Goal: Answer question/provide support

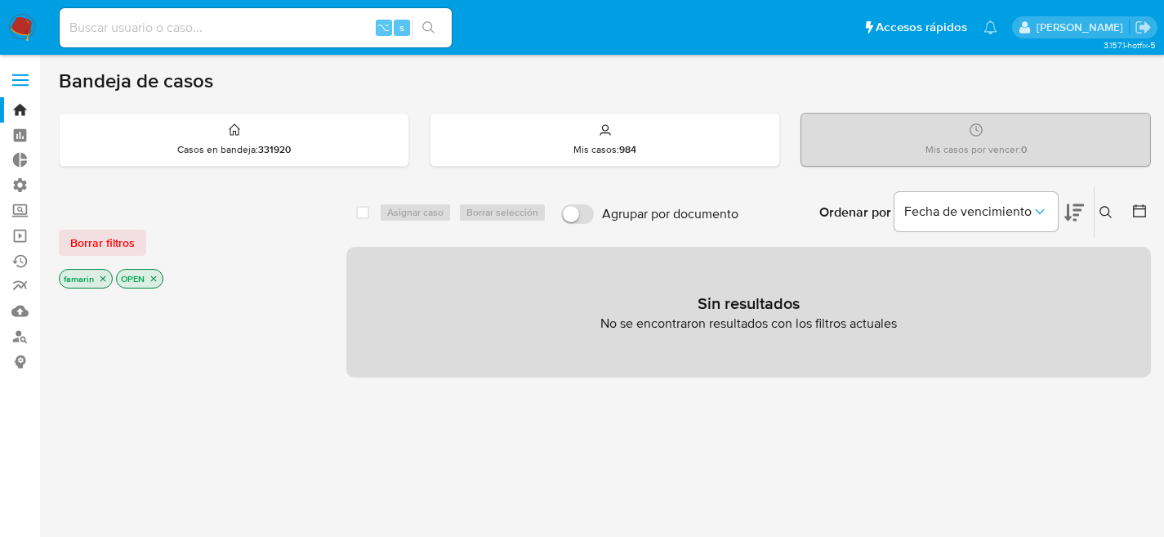
click at [36, 35] on nav "Pausado Ver notificaciones ⌥ s Accesos rápidos Presiona las siguientes teclas p…" at bounding box center [582, 27] width 1164 height 55
click at [307, 18] on input at bounding box center [256, 27] width 392 height 21
paste input "X1nctNOwaPg1raJBVjpkPWBW"
type input "X1nctNOwaPg1raJBVjpkPWBW"
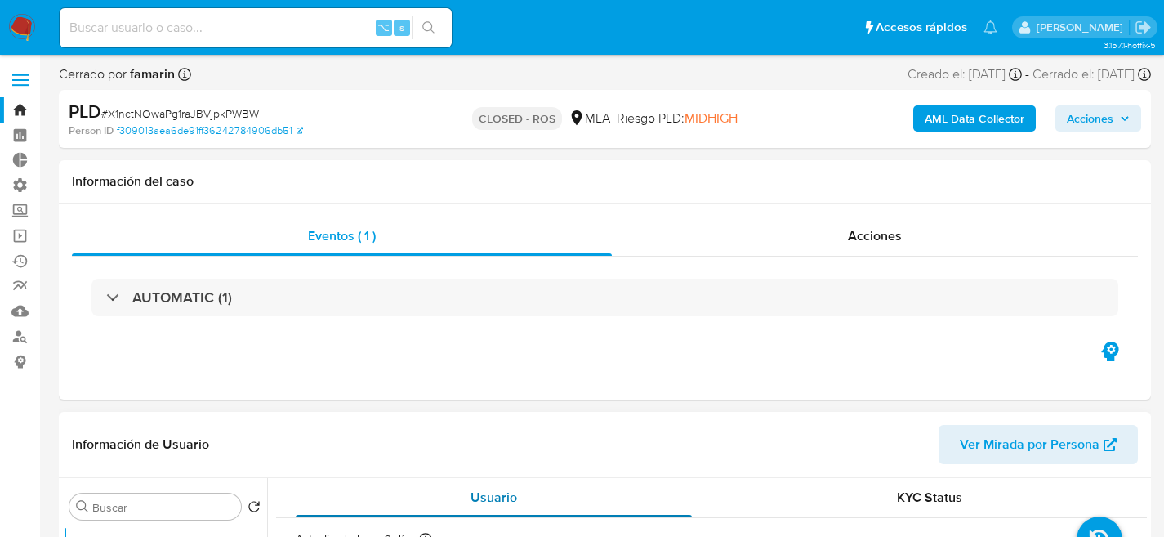
select select "10"
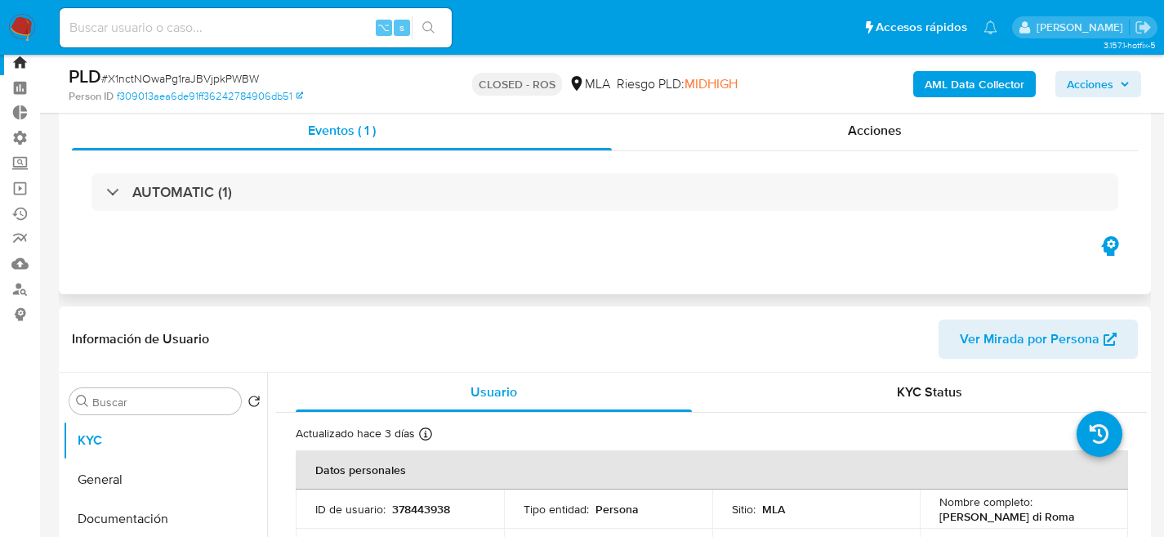
scroll to position [128, 0]
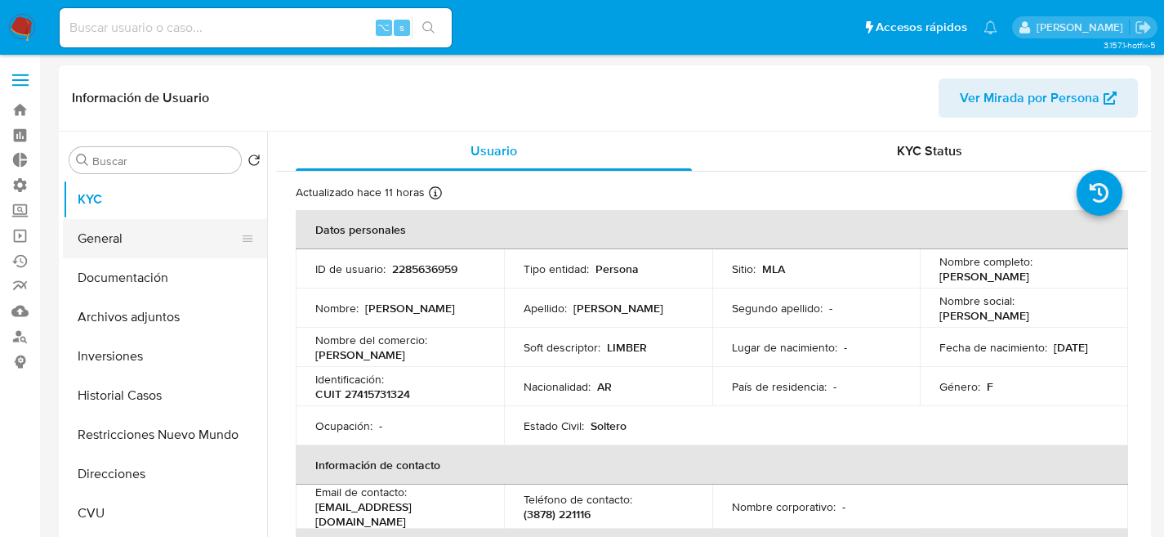
select select "10"
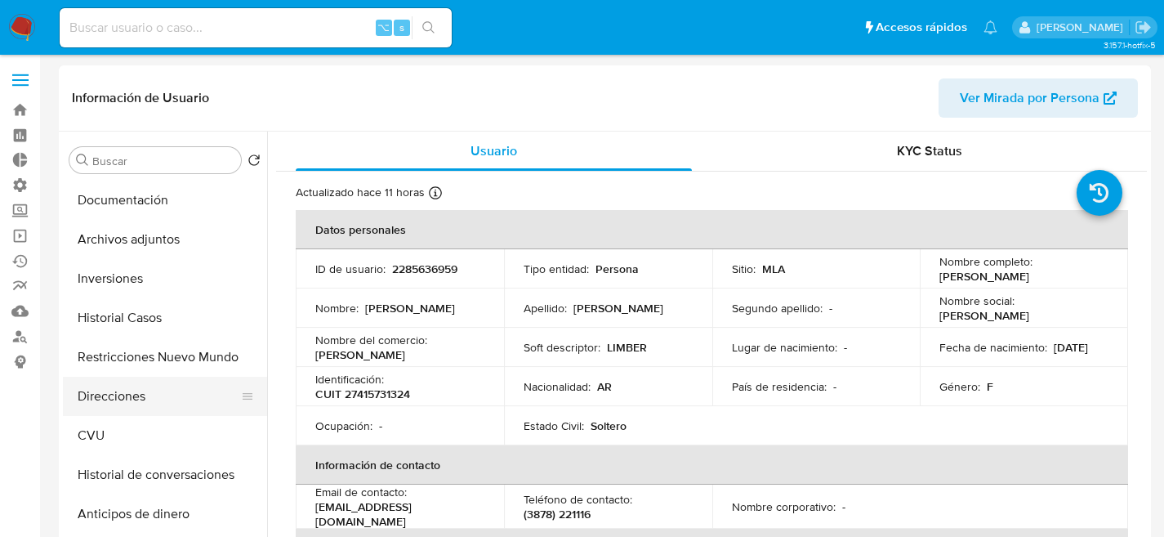
scroll to position [86, 0]
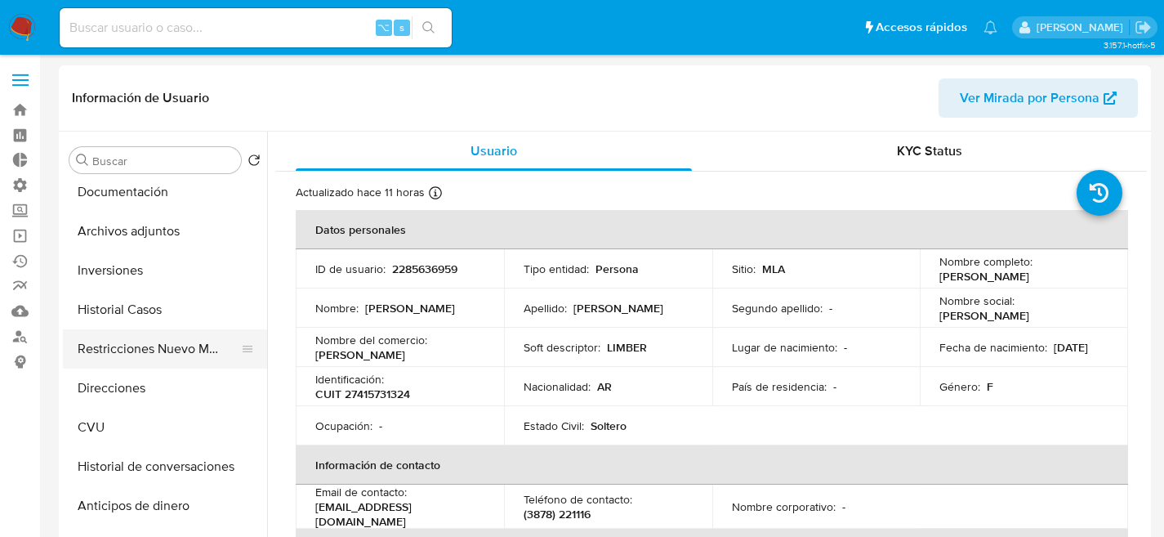
click at [114, 340] on button "Restricciones Nuevo Mundo" at bounding box center [158, 348] width 191 height 39
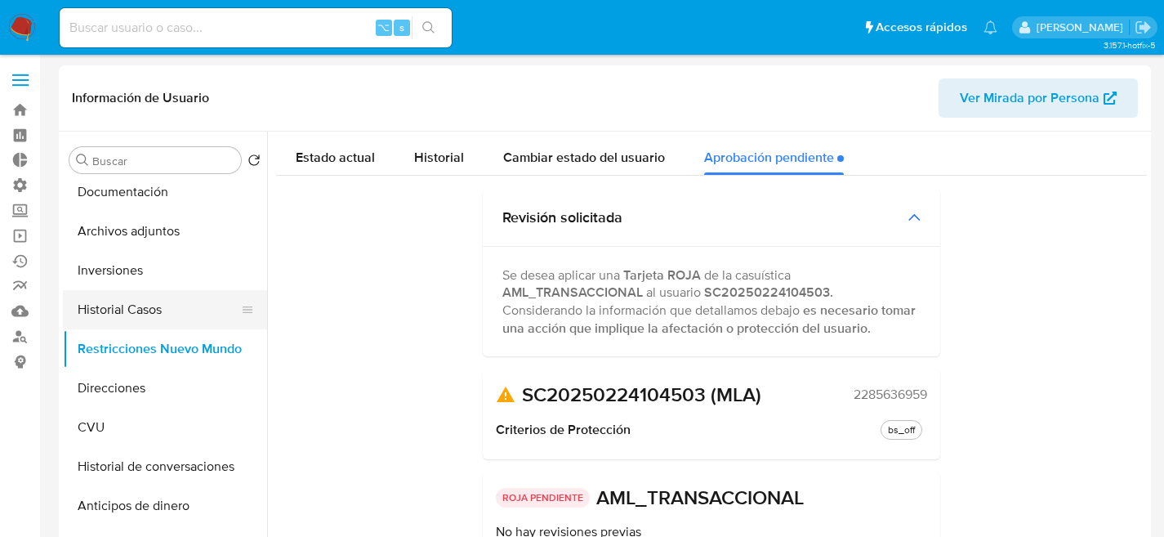
click at [98, 308] on button "Historial Casos" at bounding box center [158, 309] width 191 height 39
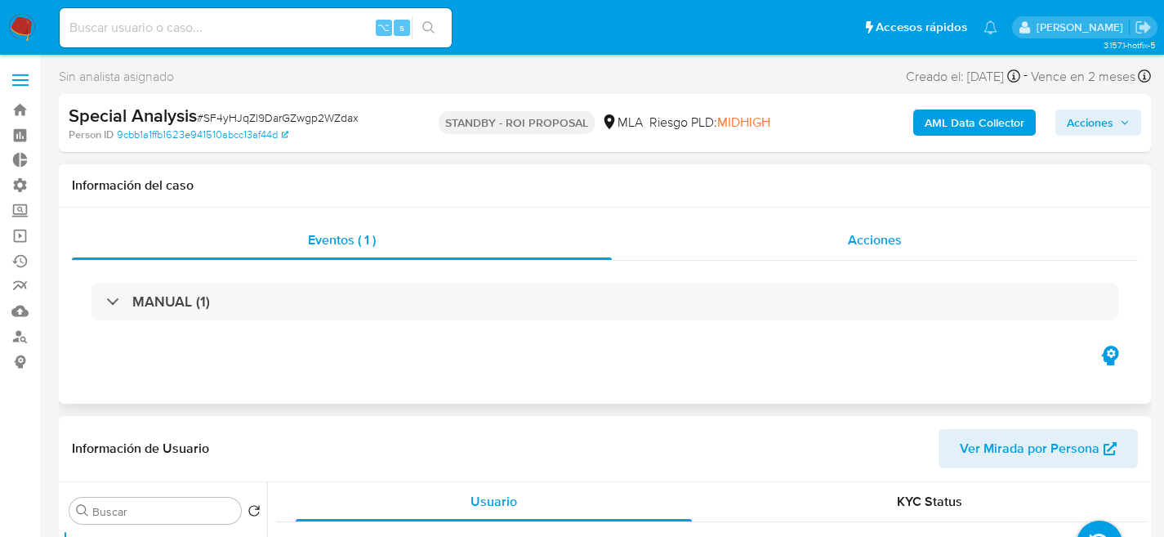
click at [768, 230] on div "Acciones" at bounding box center [875, 240] width 526 height 39
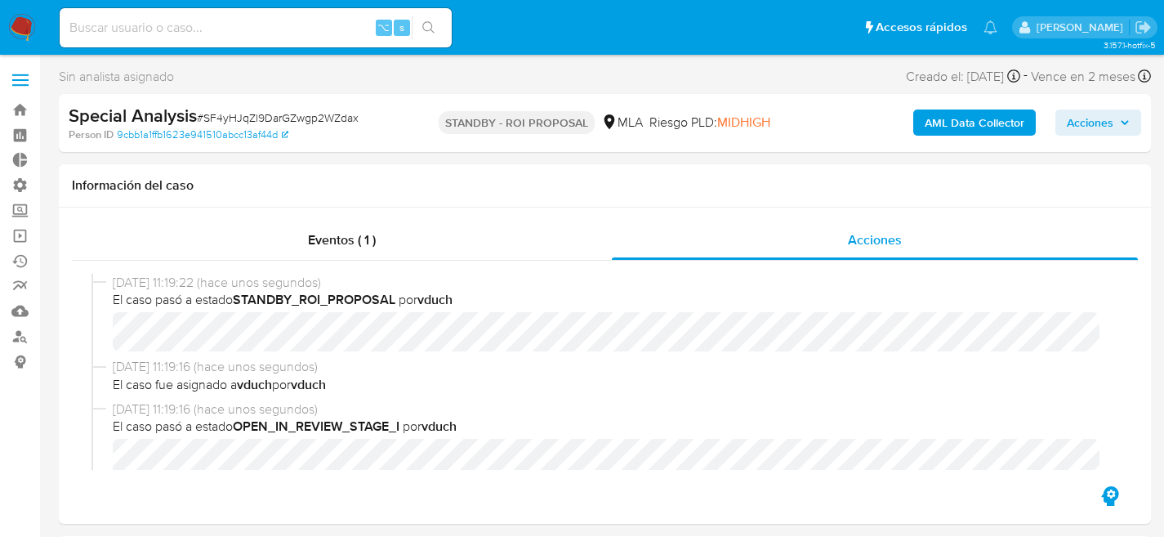
select select "10"
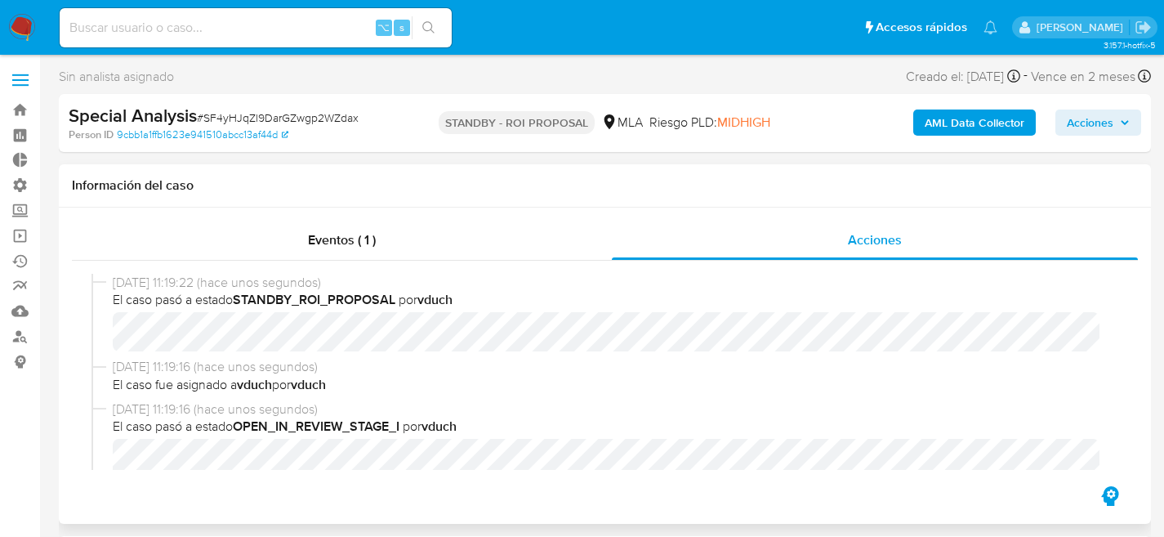
scroll to position [24, 0]
